Goal: Ask a question

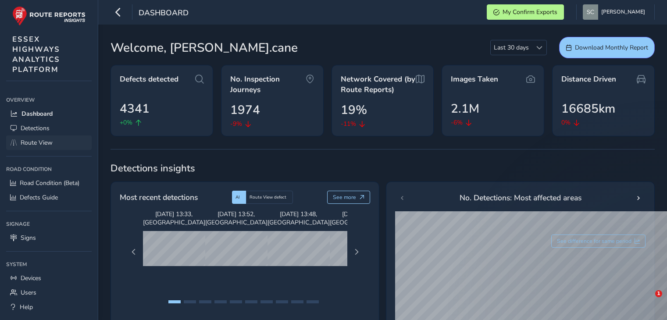
click at [27, 139] on span "Route View" at bounding box center [37, 143] width 32 height 8
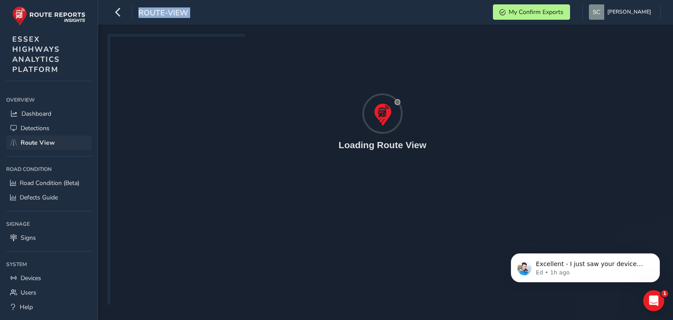
click at [27, 139] on span "Route View" at bounding box center [38, 143] width 34 height 8
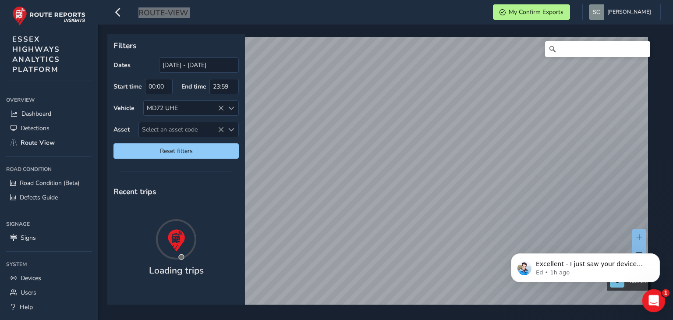
click at [647, 297] on icon "Open Intercom Messenger" at bounding box center [653, 299] width 14 height 14
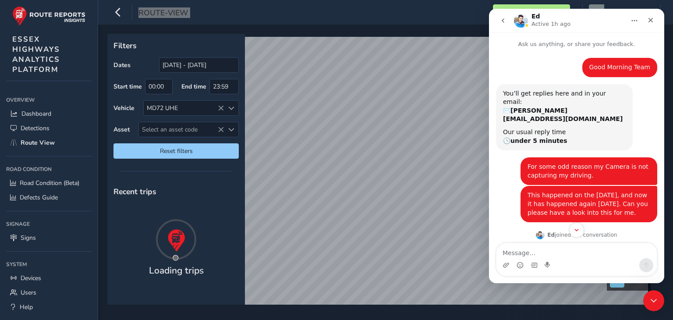
scroll to position [26, 0]
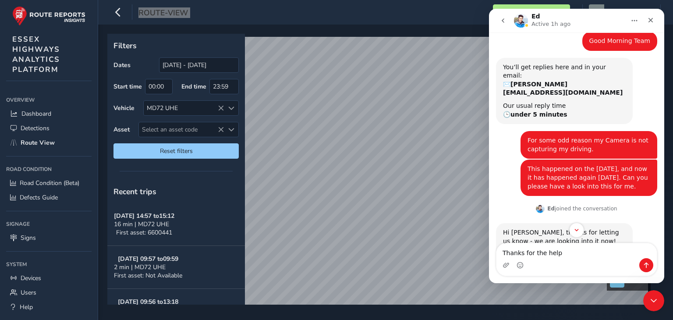
type textarea "Thanks for the help"
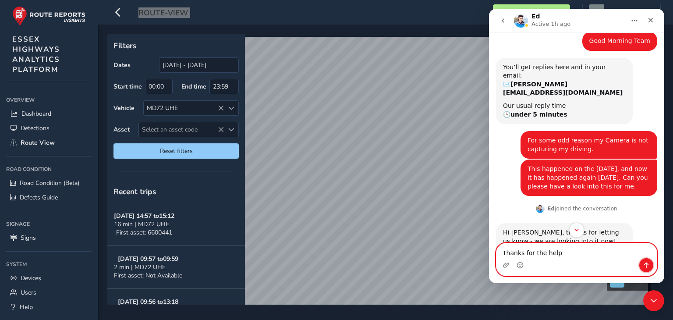
click at [646, 260] on button "Send a message…" at bounding box center [647, 265] width 14 height 14
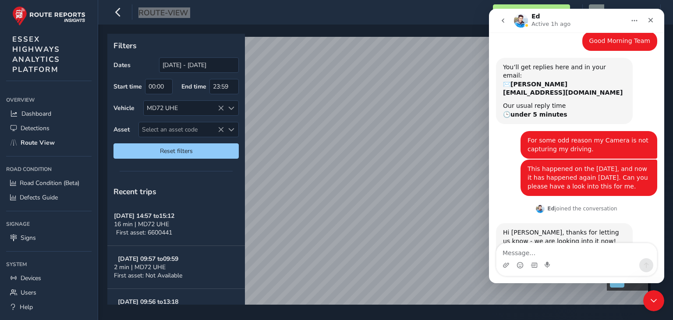
scroll to position [310, 0]
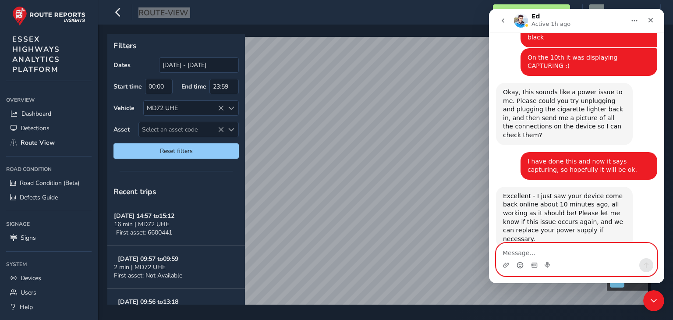
click at [517, 262] on icon "Emoji picker" at bounding box center [520, 265] width 7 height 7
drag, startPoint x: 517, startPoint y: 262, endPoint x: 523, endPoint y: 266, distance: 6.3
click at [523, 266] on icon "Emoji picker" at bounding box center [520, 265] width 7 height 7
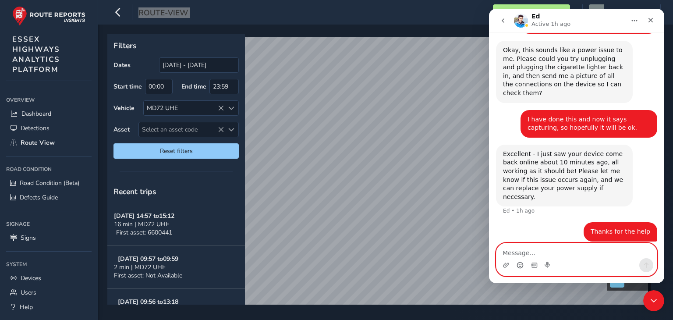
scroll to position [353, 0]
